Goal: Transaction & Acquisition: Purchase product/service

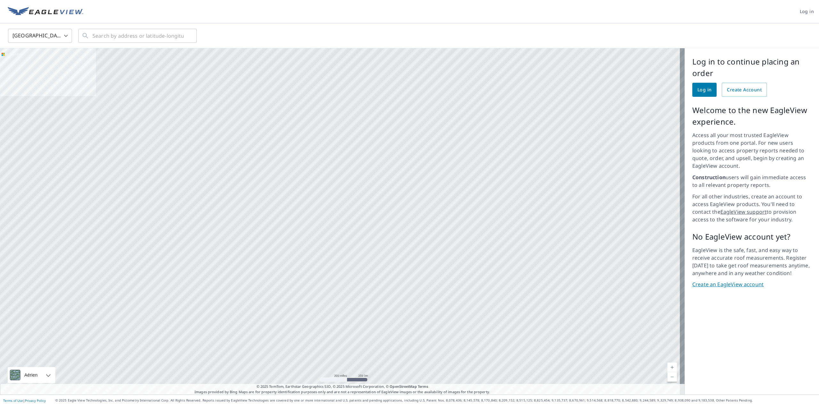
click at [68, 38] on body "Log in [GEOGRAPHIC_DATA] US ​ ​ Aérien Route Carte routière standard Aérien Vue…" at bounding box center [409, 203] width 819 height 406
click at [40, 67] on li "[GEOGRAPHIC_DATA]" at bounding box center [40, 65] width 64 height 12
type input "CA"
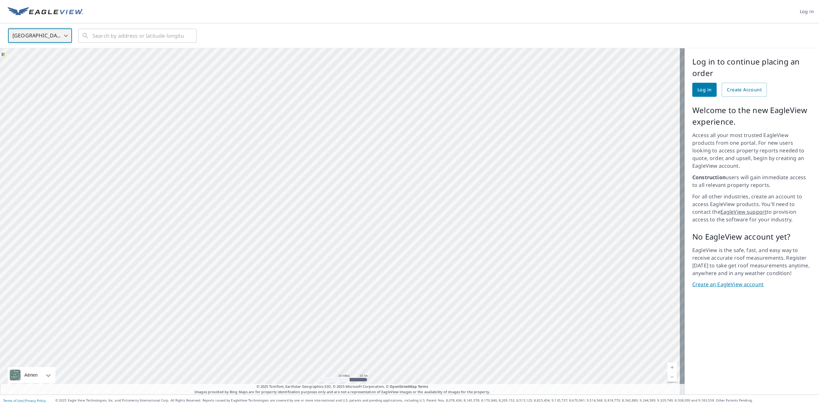
drag, startPoint x: 470, startPoint y: 137, endPoint x: 380, endPoint y: 272, distance: 162.3
click at [380, 272] on div at bounding box center [342, 221] width 684 height 347
drag, startPoint x: 436, startPoint y: 142, endPoint x: 356, endPoint y: 261, distance: 143.9
click at [350, 267] on div at bounding box center [342, 221] width 684 height 347
drag, startPoint x: 478, startPoint y: 154, endPoint x: 424, endPoint y: 224, distance: 89.4
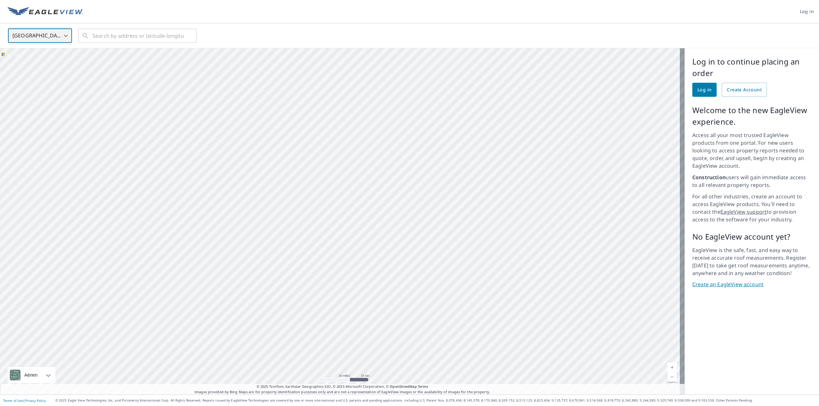
click at [424, 224] on div at bounding box center [342, 221] width 684 height 347
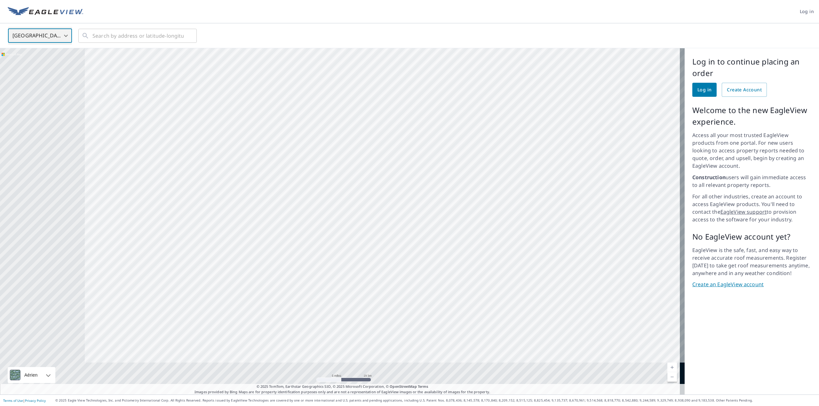
drag, startPoint x: 266, startPoint y: 267, endPoint x: 439, endPoint y: 148, distance: 210.6
click at [459, 128] on div at bounding box center [342, 221] width 684 height 347
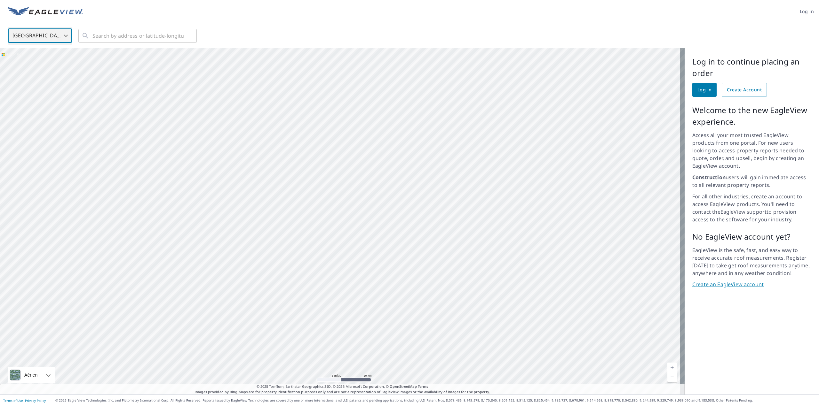
drag, startPoint x: 428, startPoint y: 199, endPoint x: 429, endPoint y: 182, distance: 17.3
click at [530, 141] on div at bounding box center [342, 221] width 684 height 347
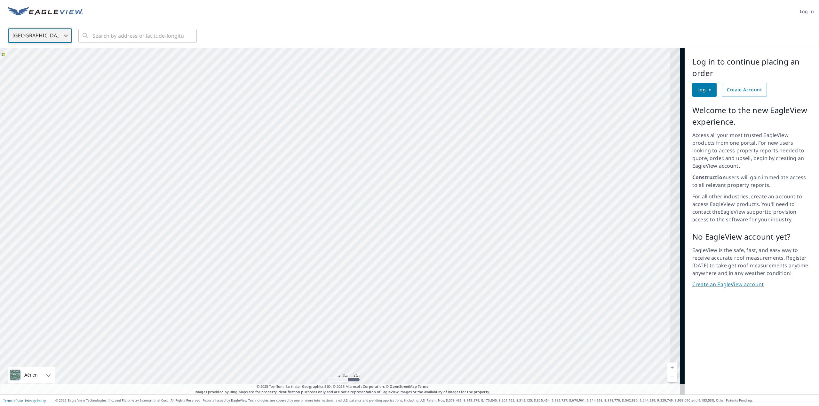
drag, startPoint x: 434, startPoint y: 179, endPoint x: 339, endPoint y: 228, distance: 106.8
click at [328, 247] on div at bounding box center [342, 221] width 684 height 347
drag, startPoint x: 416, startPoint y: 185, endPoint x: 299, endPoint y: 248, distance: 132.9
click at [281, 261] on div at bounding box center [342, 221] width 684 height 347
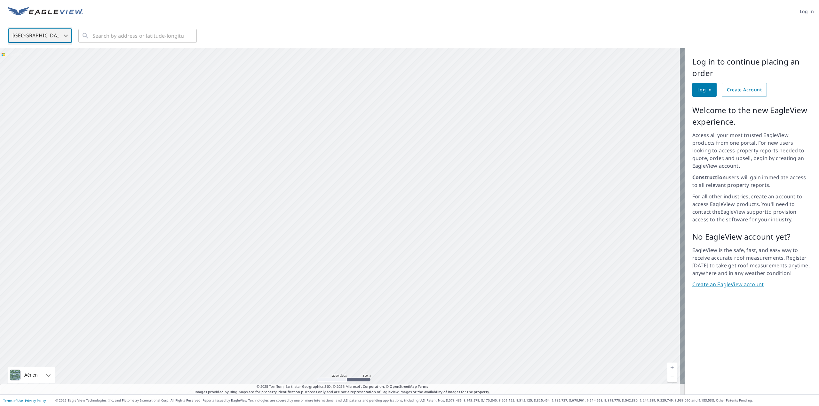
drag, startPoint x: 392, startPoint y: 240, endPoint x: 294, endPoint y: 224, distance: 99.5
click at [298, 225] on div at bounding box center [342, 221] width 684 height 347
drag, startPoint x: 368, startPoint y: 165, endPoint x: 372, endPoint y: 146, distance: 19.3
click at [385, 122] on div at bounding box center [342, 221] width 684 height 347
drag, startPoint x: 392, startPoint y: 203, endPoint x: 316, endPoint y: 247, distance: 88.7
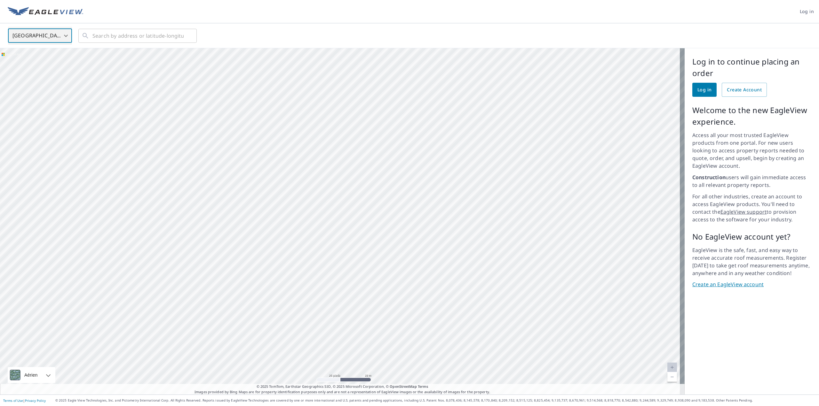
click at [316, 247] on div at bounding box center [342, 221] width 684 height 347
drag, startPoint x: 422, startPoint y: 150, endPoint x: 382, endPoint y: 200, distance: 63.9
click at [334, 213] on div at bounding box center [342, 221] width 684 height 347
drag, startPoint x: 466, startPoint y: 234, endPoint x: 452, endPoint y: 189, distance: 47.1
click at [452, 189] on div at bounding box center [342, 221] width 684 height 347
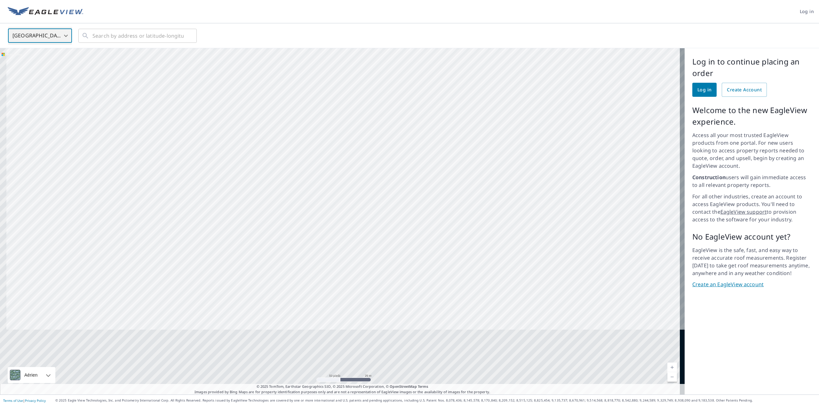
drag, startPoint x: 204, startPoint y: 308, endPoint x: 307, endPoint y: 147, distance: 190.6
click at [307, 147] on div at bounding box center [342, 221] width 684 height 347
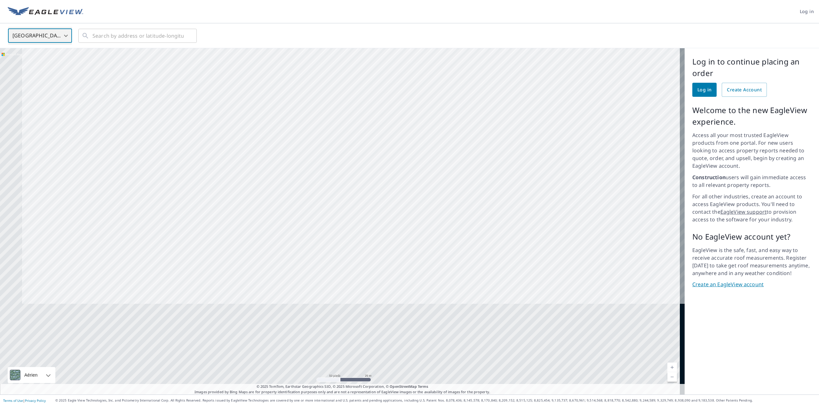
drag, startPoint x: 378, startPoint y: 87, endPoint x: 397, endPoint y: 70, distance: 24.9
click at [397, 70] on div at bounding box center [342, 221] width 684 height 347
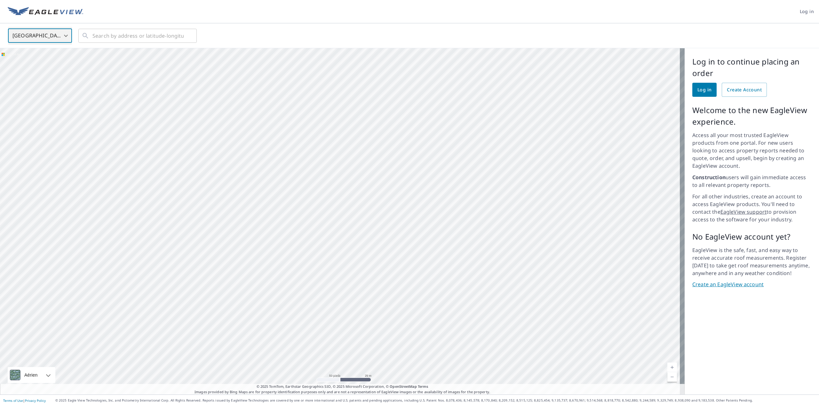
drag, startPoint x: 350, startPoint y: 177, endPoint x: 403, endPoint y: 90, distance: 102.7
click at [403, 90] on div at bounding box center [342, 221] width 684 height 347
drag, startPoint x: 217, startPoint y: 219, endPoint x: 209, endPoint y: 275, distance: 56.0
click at [208, 274] on div at bounding box center [342, 221] width 684 height 347
